Goal: Find specific page/section: Find specific page/section

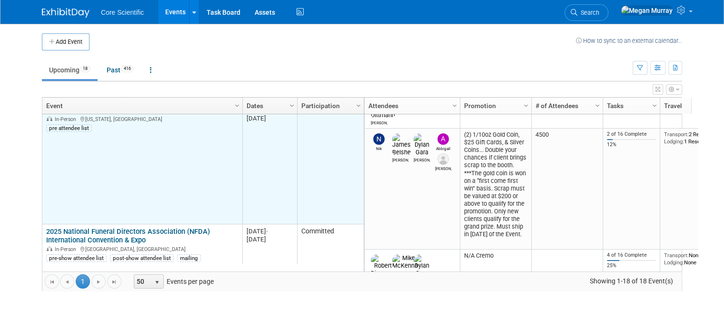
scroll to position [457, 0]
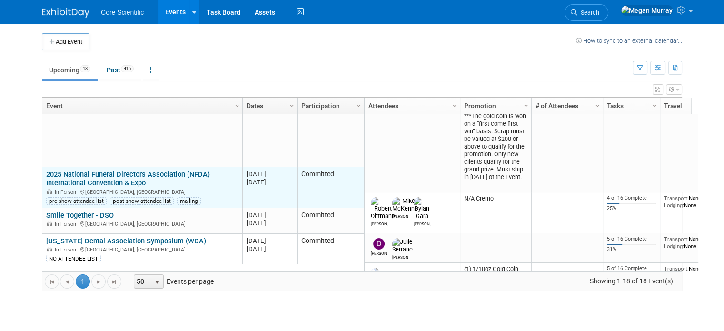
click at [106, 173] on link "2025 National Funeral Directors Association (NFDA) International Convention & E…" at bounding box center [128, 179] width 164 height 18
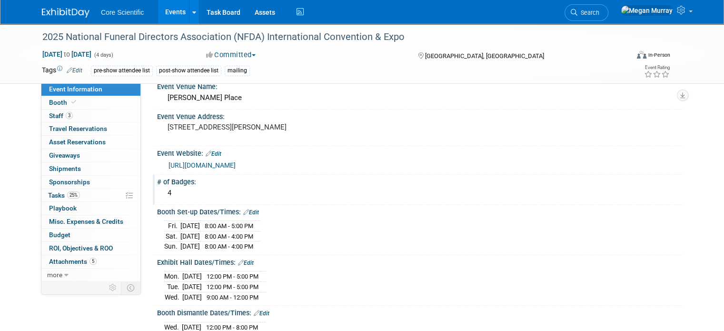
scroll to position [238, 0]
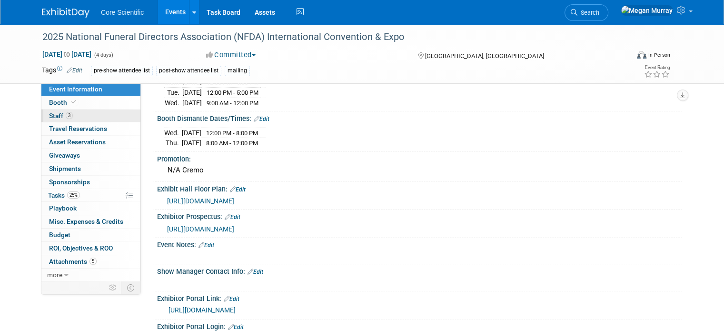
click at [82, 116] on link "3 Staff 3" at bounding box center [90, 115] width 99 height 13
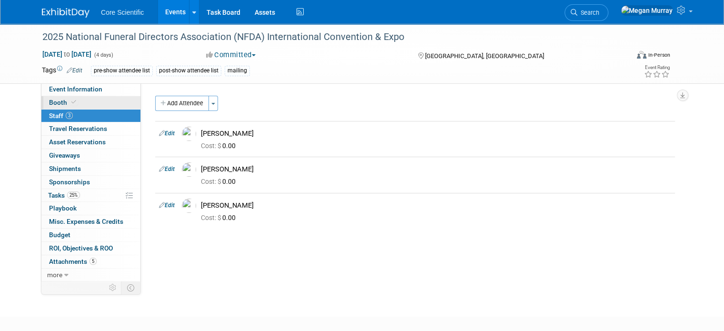
click at [78, 104] on link "Booth" at bounding box center [90, 102] width 99 height 13
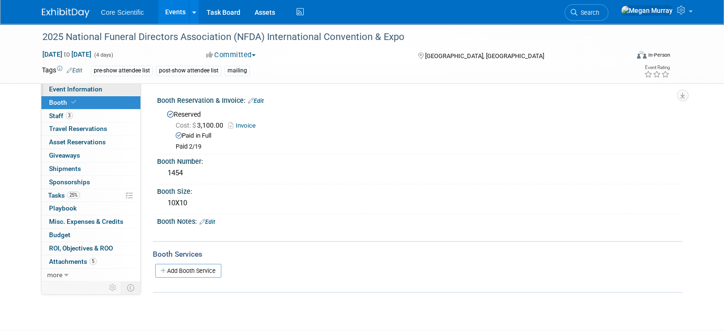
click at [90, 91] on span "Event Information" at bounding box center [75, 89] width 53 height 8
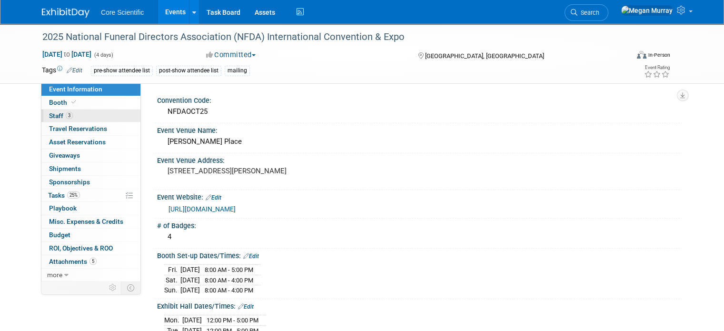
click at [92, 113] on link "3 Staff 3" at bounding box center [90, 115] width 99 height 13
